Goal: Obtain resource: Obtain resource

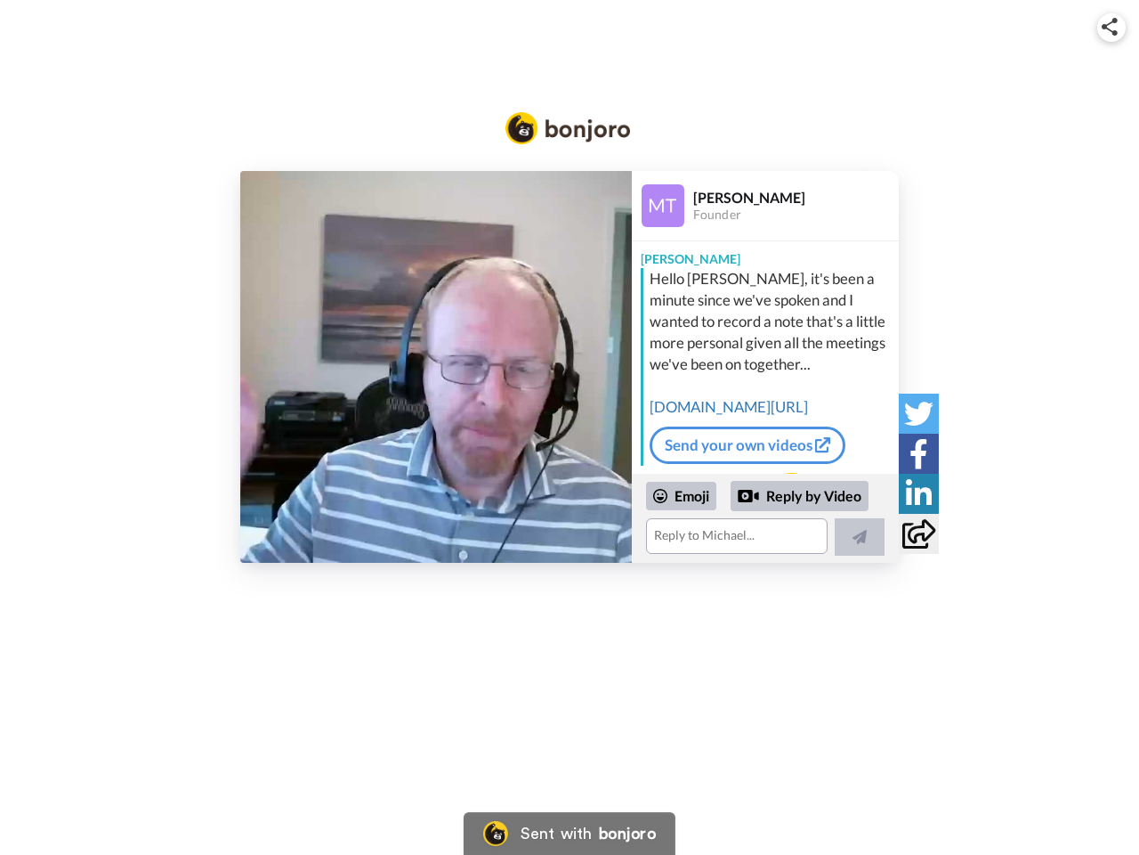
click at [1112, 27] on img at bounding box center [1110, 27] width 16 height 18
click at [436, 367] on button "Copy embed code" at bounding box center [570, 374] width 294 height 30
click at [766, 518] on div "Embed Video Copy embed code Share URL Copy URL Social" at bounding box center [569, 523] width 1139 height 855
click at [682, 496] on button "Copy URL" at bounding box center [570, 492] width 294 height 30
click at [800, 496] on div "Embed Video Copy embed code Share URL Copy URL Social" at bounding box center [569, 523] width 1139 height 855
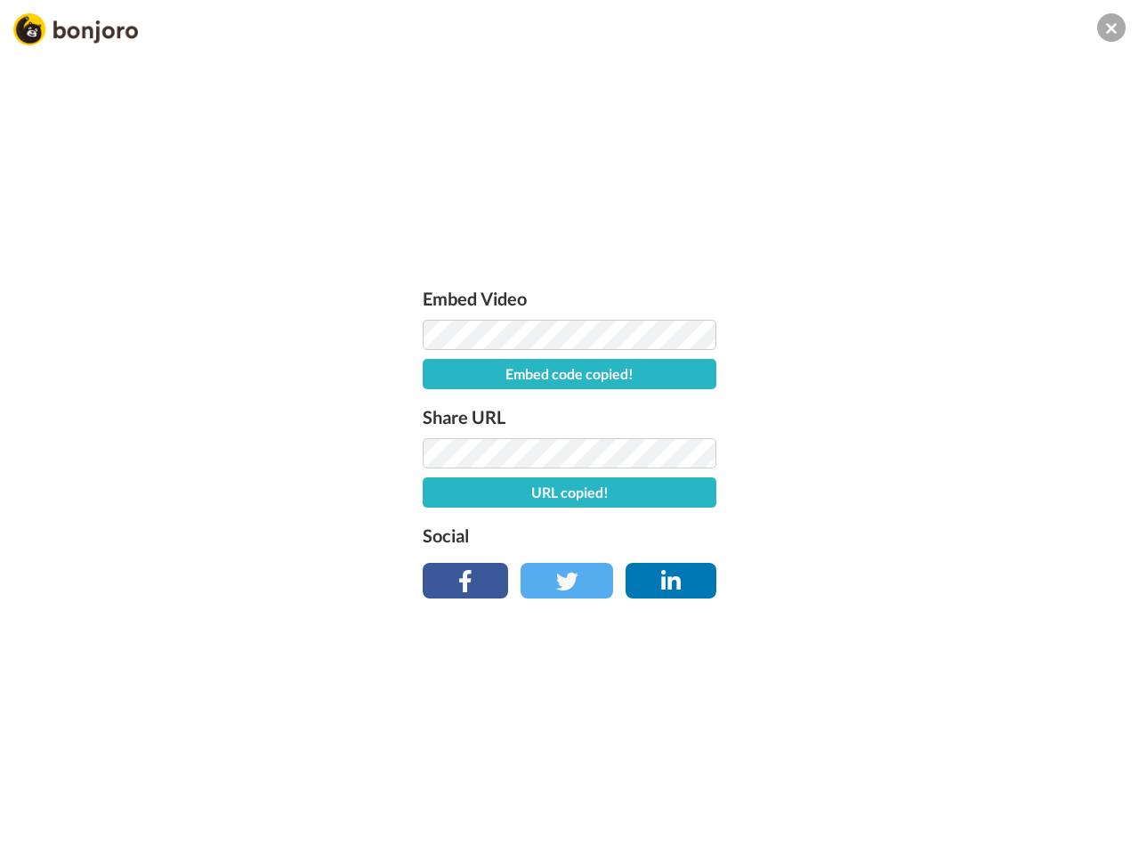
click at [860, 537] on div "Embed Video Embed code copied! Share URL URL copied! Social" at bounding box center [569, 523] width 1139 height 855
click at [919, 413] on div "Embed Video Embed code copied! Share URL URL copied! Social" at bounding box center [569, 523] width 1139 height 855
click at [919, 453] on div "Embed Video Embed code copied! Share URL URL copied! Social" at bounding box center [569, 523] width 1139 height 855
click at [919, 493] on div "Embed Video Embed code copied! Share URL URL copied! Social" at bounding box center [569, 523] width 1139 height 855
click at [919, 533] on div "Embed Video Embed code copied! Share URL URL copied! Social" at bounding box center [569, 523] width 1139 height 855
